Goal: Task Accomplishment & Management: Manage account settings

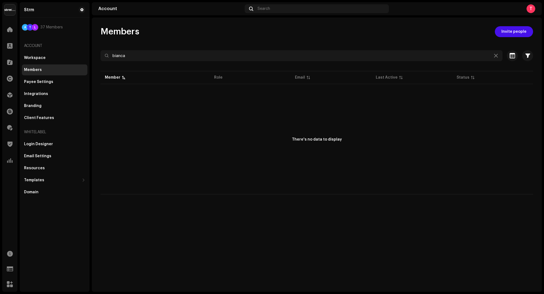
click at [10, 13] on img at bounding box center [9, 9] width 11 height 11
click at [113, 143] on div "There's no data to display" at bounding box center [317, 139] width 433 height 109
click at [42, 154] on div "Email Settings" at bounding box center [55, 156] width 66 height 11
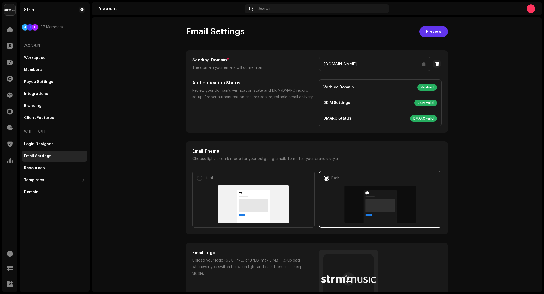
click at [431, 36] on span "Preview" at bounding box center [433, 31] width 15 height 11
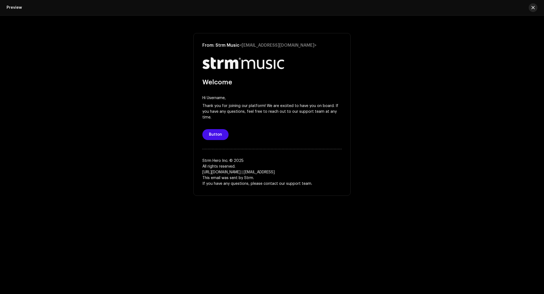
click at [534, 8] on span "button" at bounding box center [533, 7] width 3 height 4
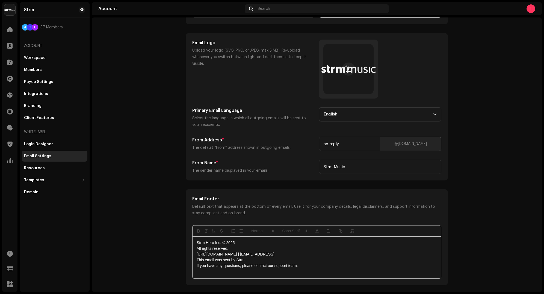
scroll to position [217, 0]
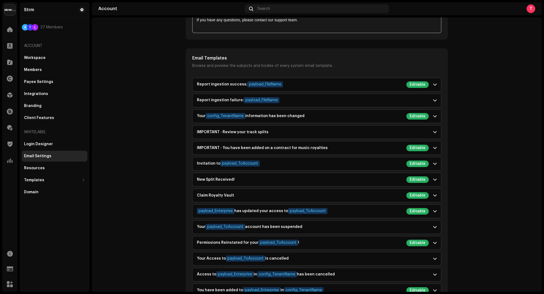
scroll to position [466, 0]
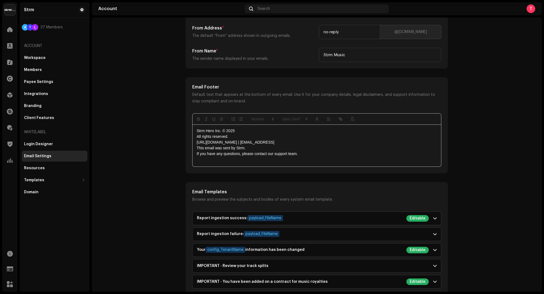
click at [466, 101] on account-emails "Email Settings Preview Sending Domain * The domain your emails will come from. …" at bounding box center [317, 211] width 450 height 1014
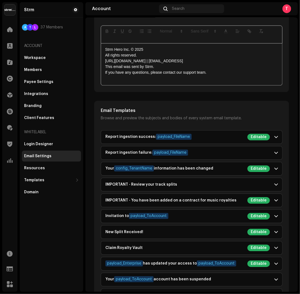
scroll to position [417, 0]
click at [221, 135] on div "Report ingestion success: payload_FileName Editable" at bounding box center [187, 137] width 164 height 7
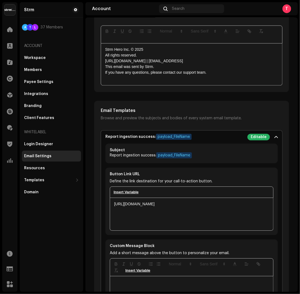
click at [221, 135] on div "Report ingestion success: payload_FileName Editable" at bounding box center [187, 137] width 164 height 7
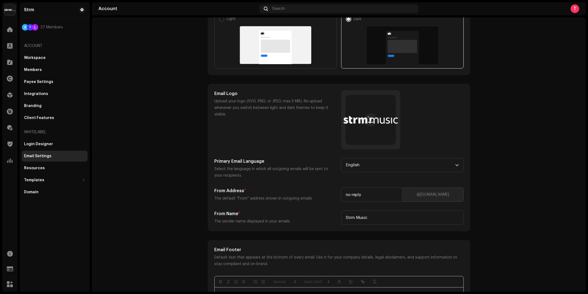
scroll to position [153, 0]
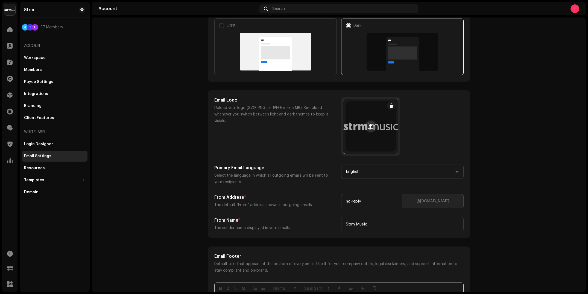
click at [369, 125] on span at bounding box center [370, 126] width 5 height 4
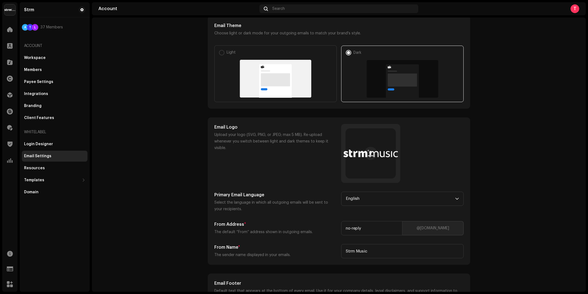
scroll to position [121, 0]
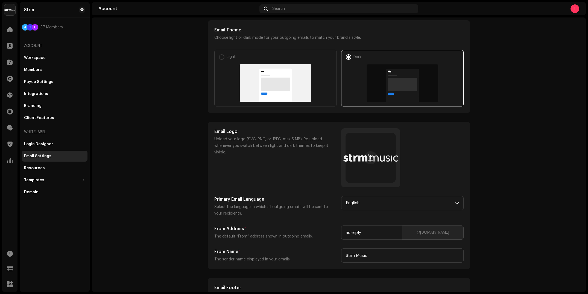
click at [439, 154] on div "Email Logo Upload your logo (SVG, PNG, or JPEG; max 5 MB). Re-upload whenever y…" at bounding box center [338, 157] width 249 height 59
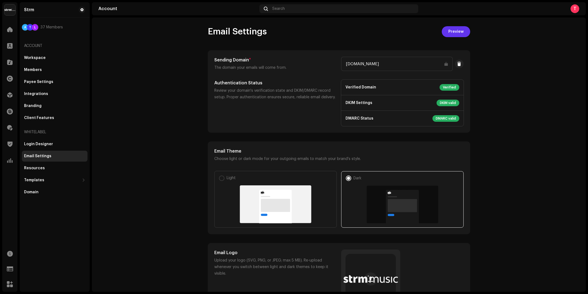
click at [450, 36] on span "Preview" at bounding box center [455, 31] width 15 height 11
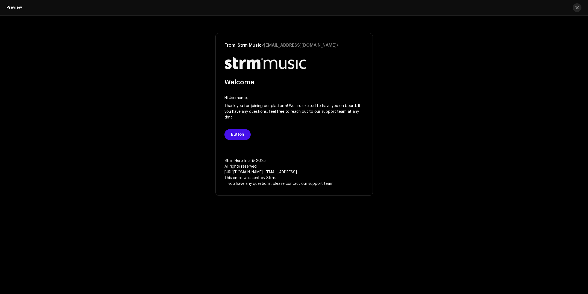
click at [544, 5] on span "button" at bounding box center [576, 7] width 3 height 4
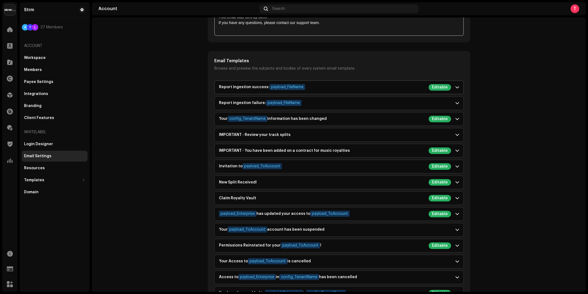
scroll to position [461, 0]
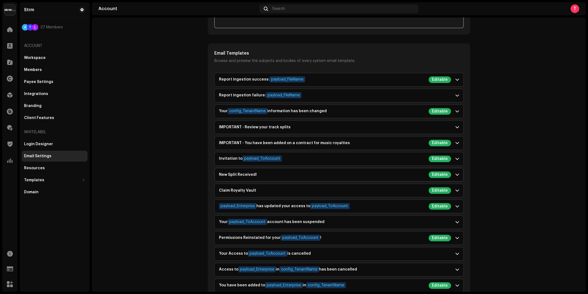
click at [455, 173] on span at bounding box center [457, 175] width 4 height 4
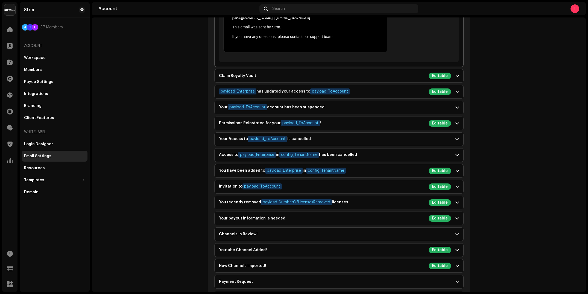
scroll to position [1050, 0]
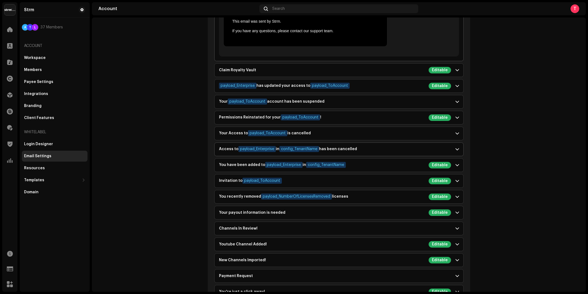
click at [455, 147] on span at bounding box center [457, 149] width 4 height 4
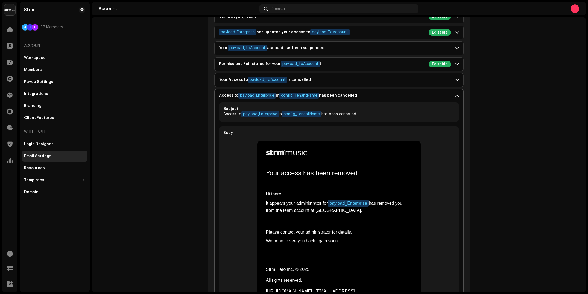
scroll to position [635, 0]
click at [457, 89] on p-accordion-header "Access to payload_Enterprise in config_TenantName has been cancelled" at bounding box center [339, 95] width 249 height 13
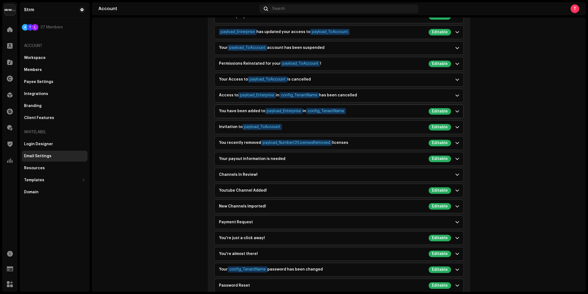
click at [455, 109] on span at bounding box center [457, 111] width 4 height 4
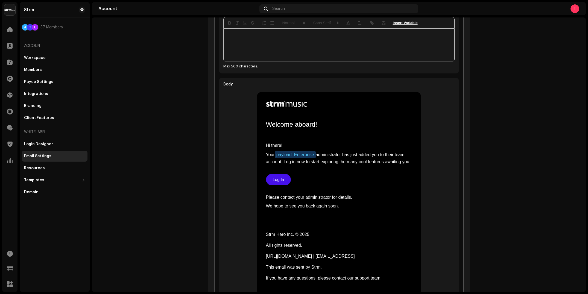
scroll to position [852, 0]
click at [302, 106] on td "Welcome aboard!" at bounding box center [339, 124] width 146 height 36
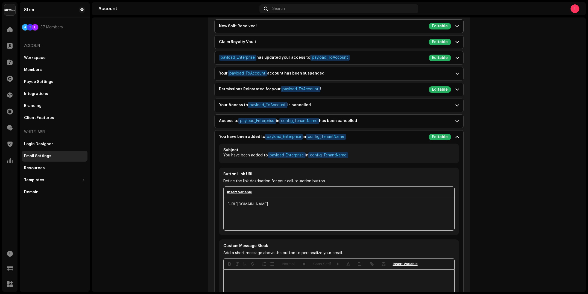
scroll to position [609, 0]
click at [453, 135] on p-accordion-header "You have been added to payload_Enterprise in config_TenantName Editable" at bounding box center [339, 137] width 249 height 13
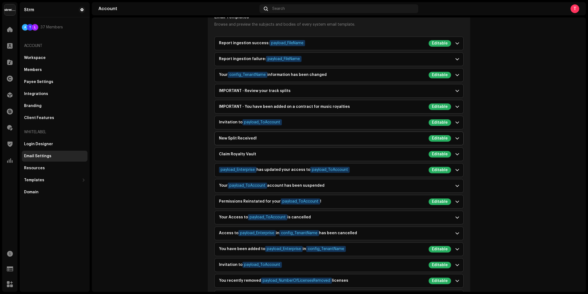
scroll to position [498, 0]
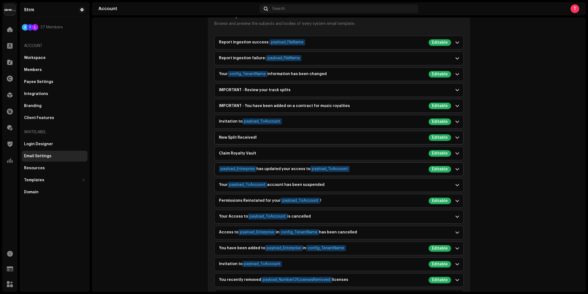
click at [455, 167] on span at bounding box center [457, 169] width 4 height 4
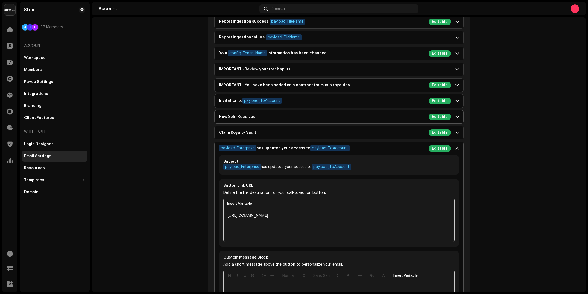
scroll to position [515, 0]
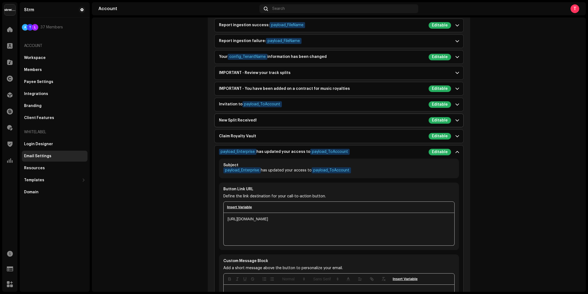
click at [456, 150] on span at bounding box center [457, 152] width 4 height 4
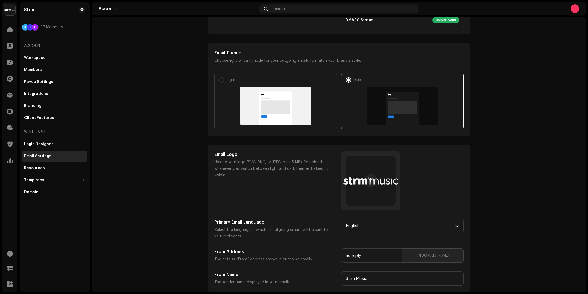
scroll to position [0, 0]
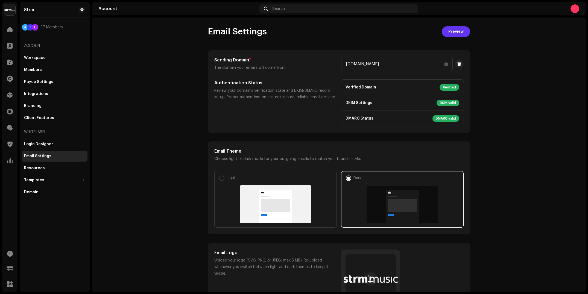
click at [449, 27] on span "Preview" at bounding box center [455, 31] width 15 height 11
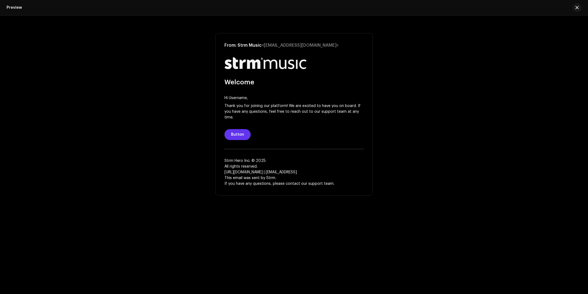
click at [232, 134] on span "Button" at bounding box center [237, 134] width 13 height 11
click at [243, 51] on div "From: Strm Music <no-reply@strmmusic.com> Welcome Hi Username, Thank you for jo…" at bounding box center [293, 114] width 157 height 163
click at [544, 13] on div "Preview" at bounding box center [294, 8] width 588 height 16
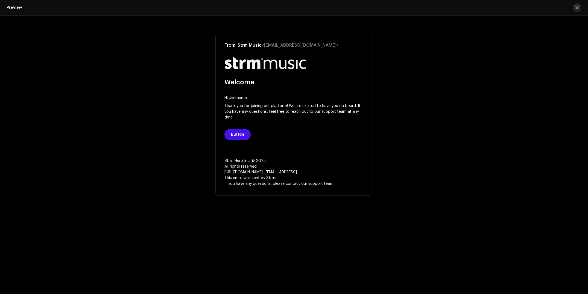
click at [544, 11] on button "button" at bounding box center [577, 7] width 9 height 9
